Goal: Find specific page/section: Find specific page/section

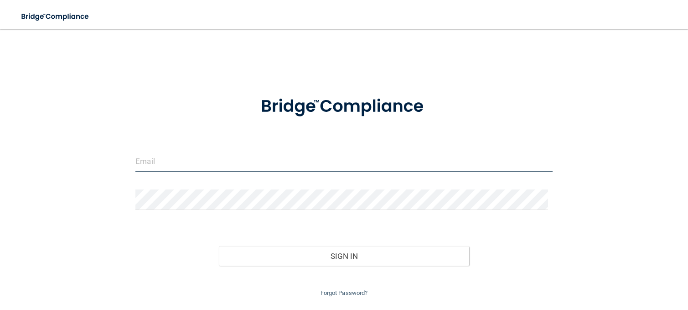
click at [225, 161] on input "email" at bounding box center [343, 161] width 417 height 21
type input "[EMAIL_ADDRESS][DOMAIN_NAME]"
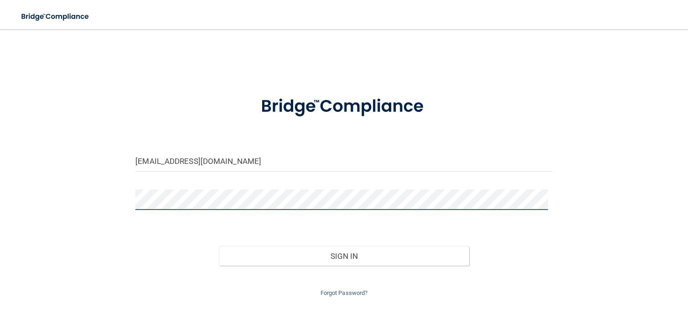
click at [219, 246] on button "Sign In" at bounding box center [344, 256] width 250 height 20
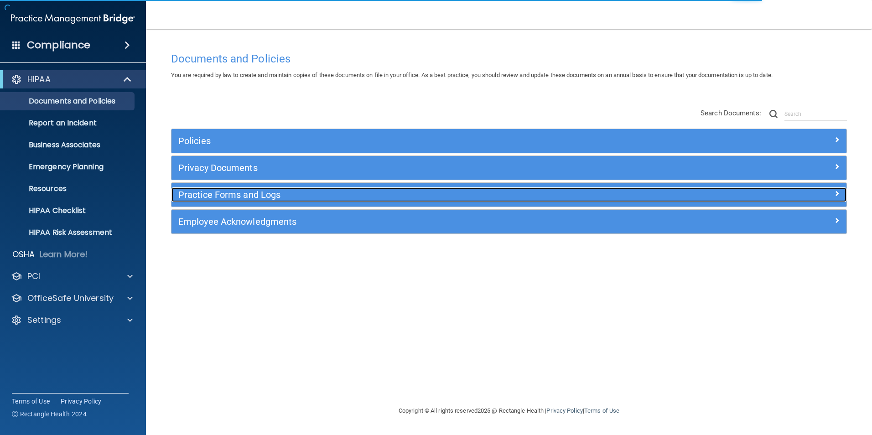
click at [185, 198] on h5 "Practice Forms and Logs" at bounding box center [424, 195] width 492 height 10
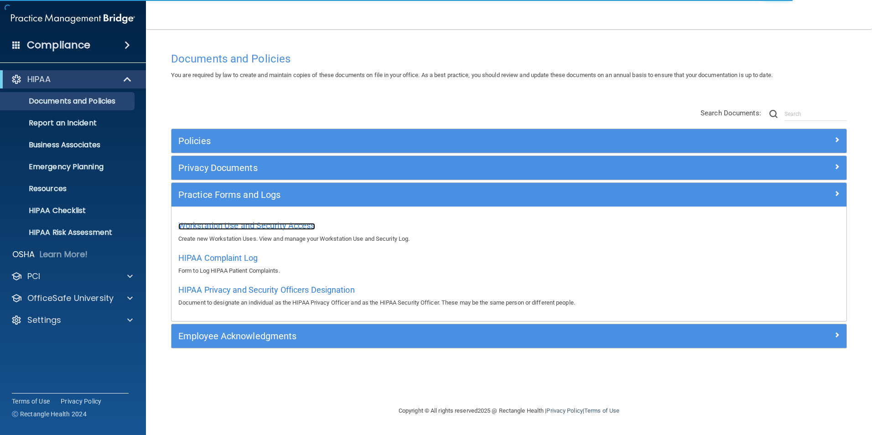
click at [219, 226] on span "Workstation Use and Security Access" at bounding box center [246, 226] width 137 height 10
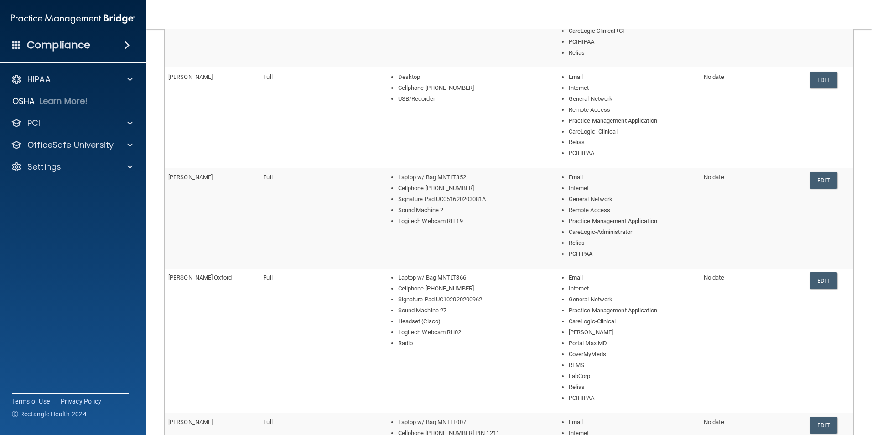
scroll to position [391, 0]
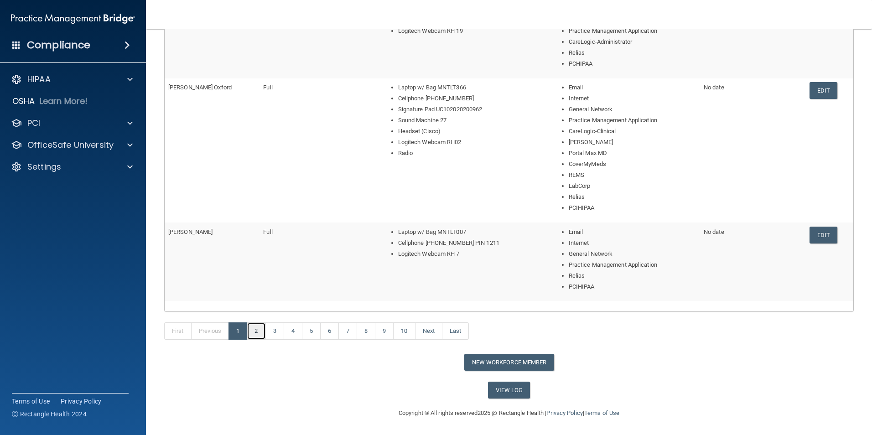
click at [257, 309] on link "2" at bounding box center [256, 330] width 19 height 17
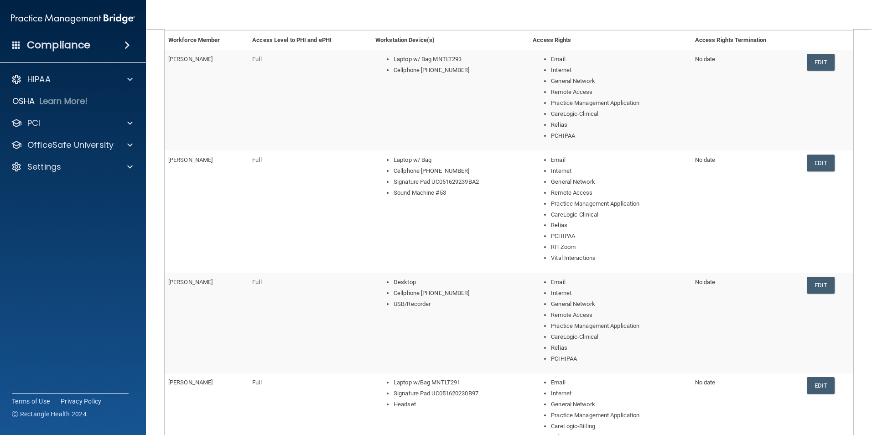
scroll to position [358, 0]
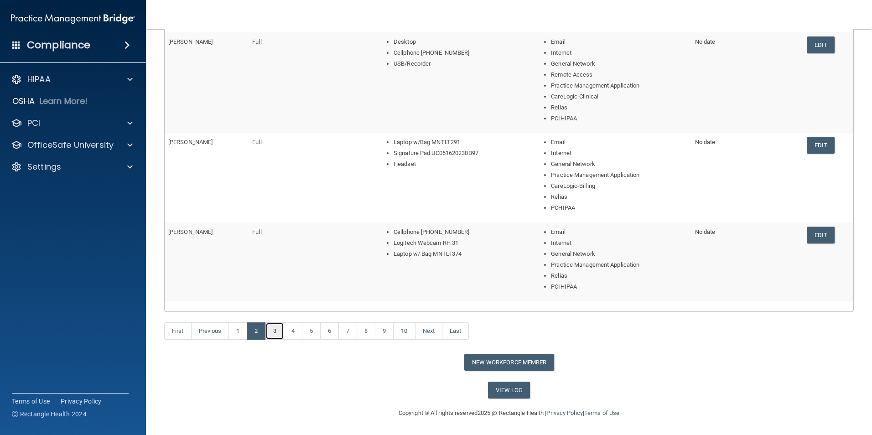
drag, startPoint x: 277, startPoint y: 327, endPoint x: 292, endPoint y: 318, distance: 18.2
click at [277, 309] on link "3" at bounding box center [274, 330] width 19 height 17
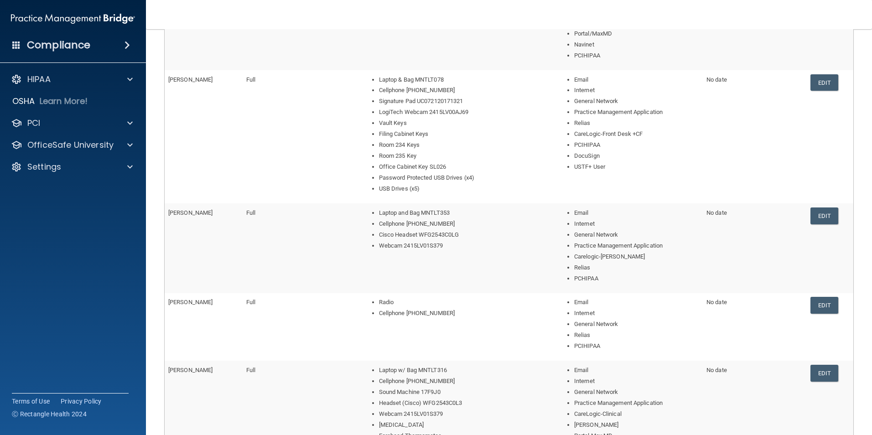
scroll to position [456, 0]
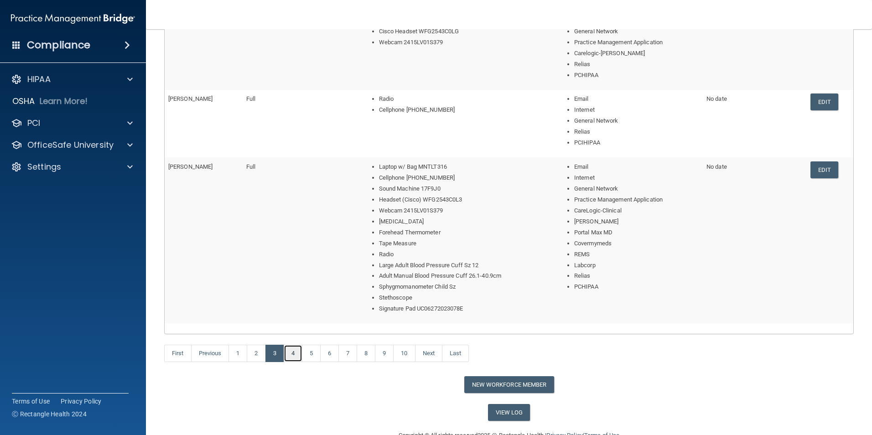
click at [296, 309] on link "4" at bounding box center [293, 353] width 19 height 17
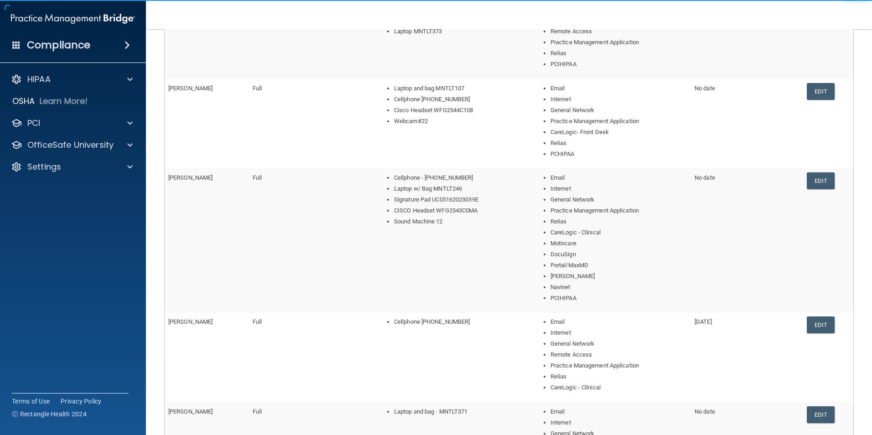
scroll to position [358, 0]
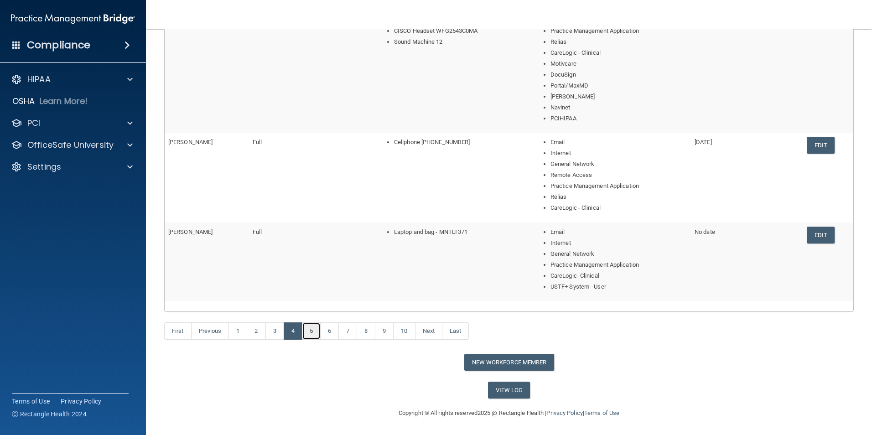
click at [316, 309] on link "5" at bounding box center [311, 330] width 19 height 17
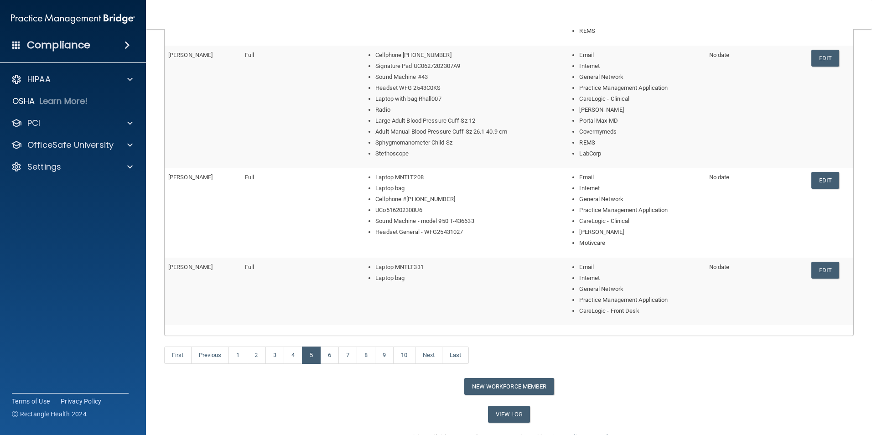
scroll to position [378, 0]
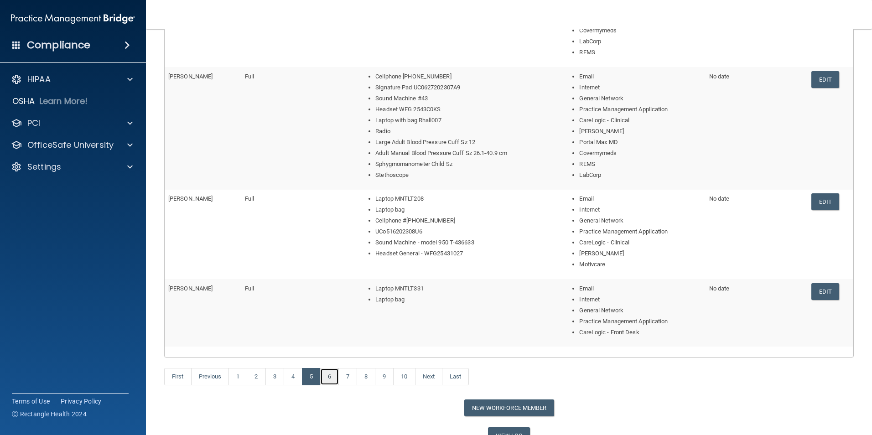
click at [333, 309] on link "6" at bounding box center [329, 376] width 19 height 17
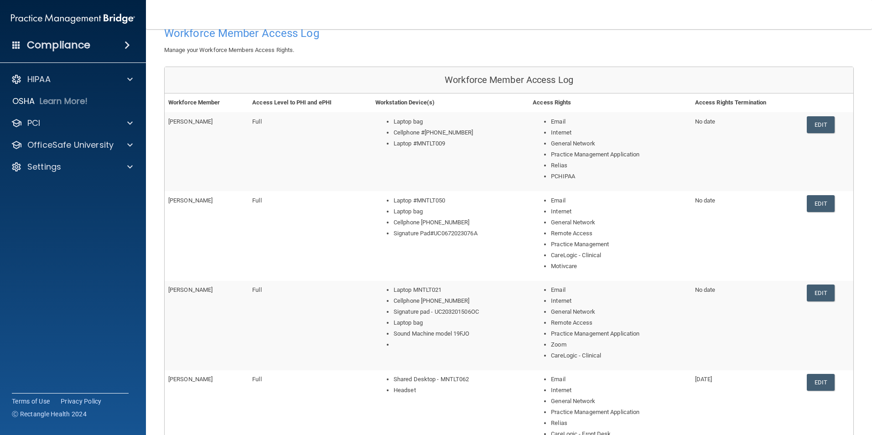
scroll to position [110, 0]
